Goal: Task Accomplishment & Management: Use online tool/utility

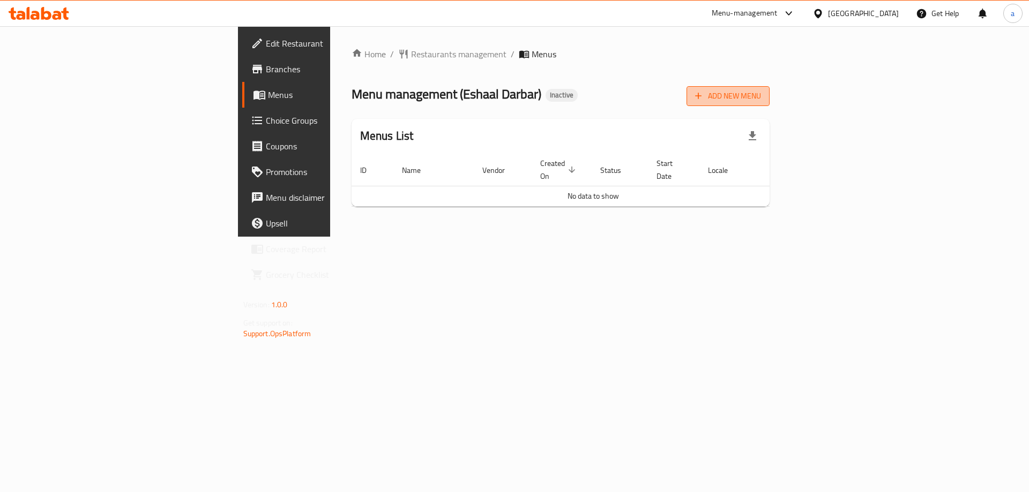
click at [761, 89] on span "Add New Menu" at bounding box center [728, 95] width 66 height 13
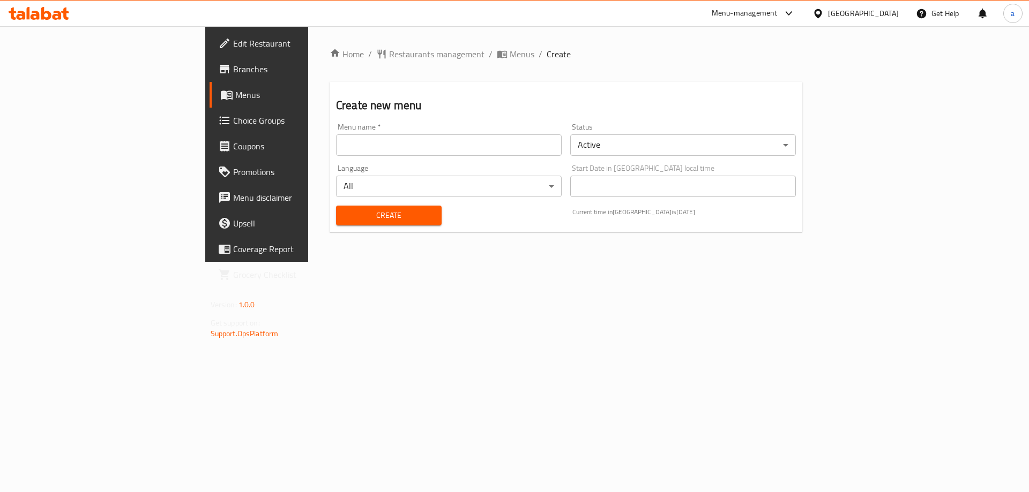
click at [450, 133] on div "Menu name   * Menu name *" at bounding box center [449, 139] width 226 height 33
click at [445, 146] on input "text" at bounding box center [449, 144] width 226 height 21
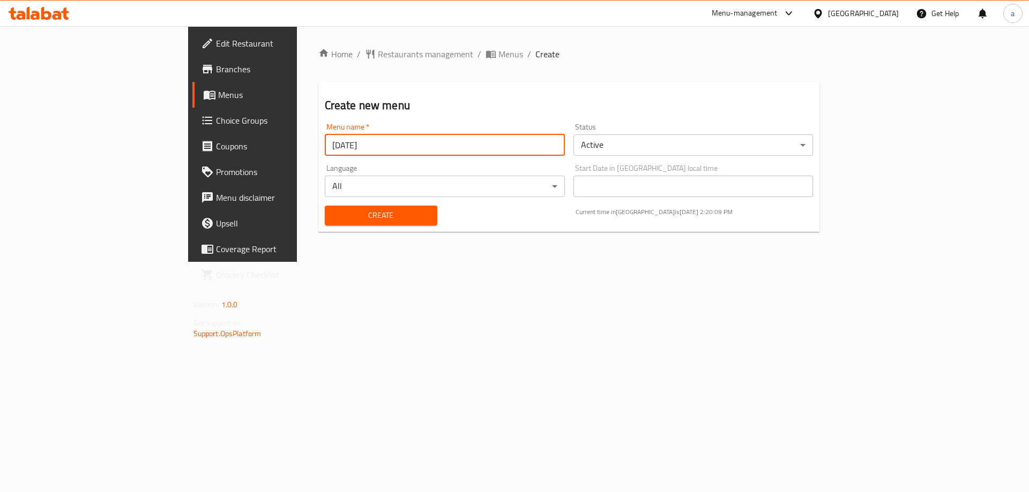
type input "[DATE]"
click at [325, 206] on button "Create" at bounding box center [381, 216] width 113 height 20
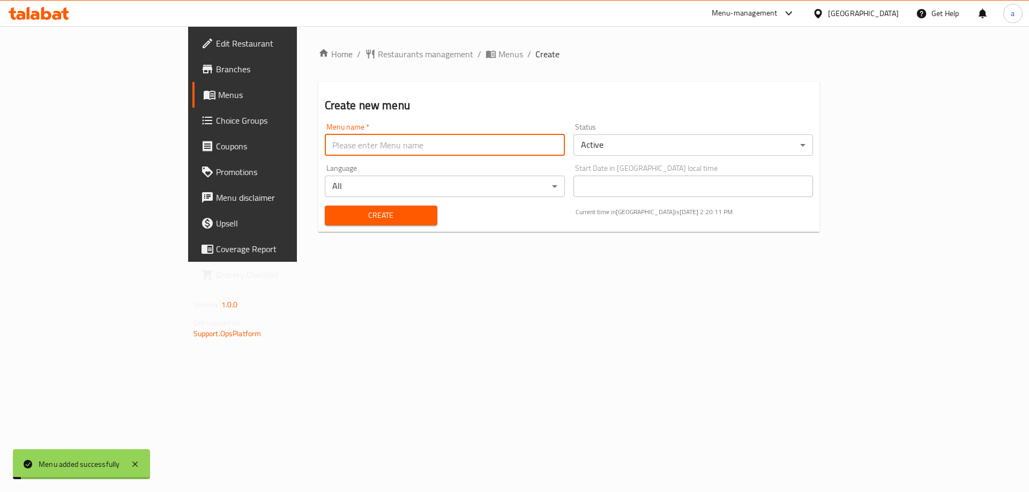
click at [218, 92] on span "Menus" at bounding box center [284, 94] width 133 height 13
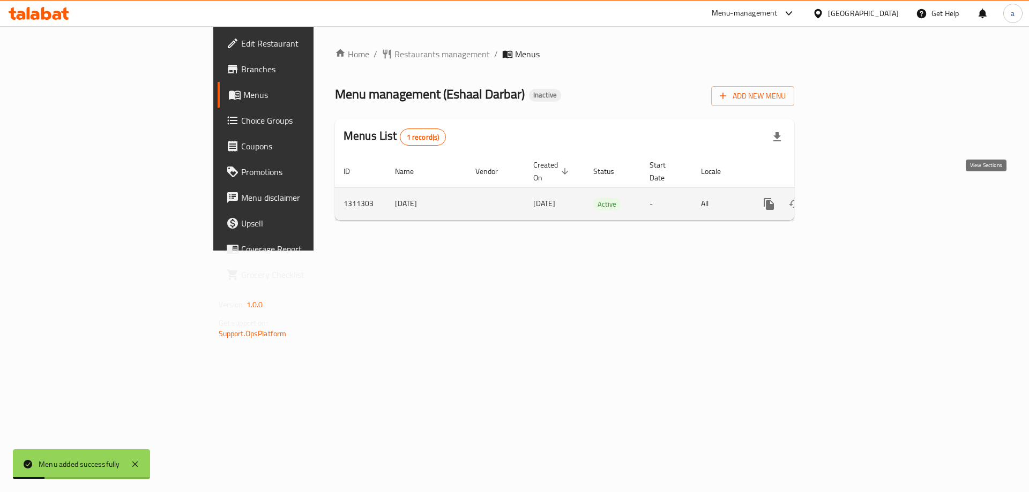
click at [851, 199] on icon "enhanced table" at bounding box center [846, 204] width 10 height 10
